Goal: Book appointment/travel/reservation

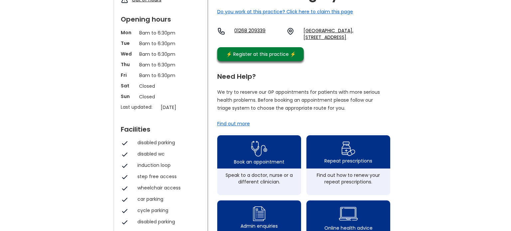
scroll to position [106, 0]
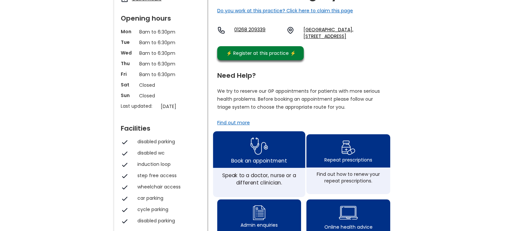
click at [243, 152] on div "Book an appointment" at bounding box center [259, 149] width 92 height 37
